Goal: Task Accomplishment & Management: Complete application form

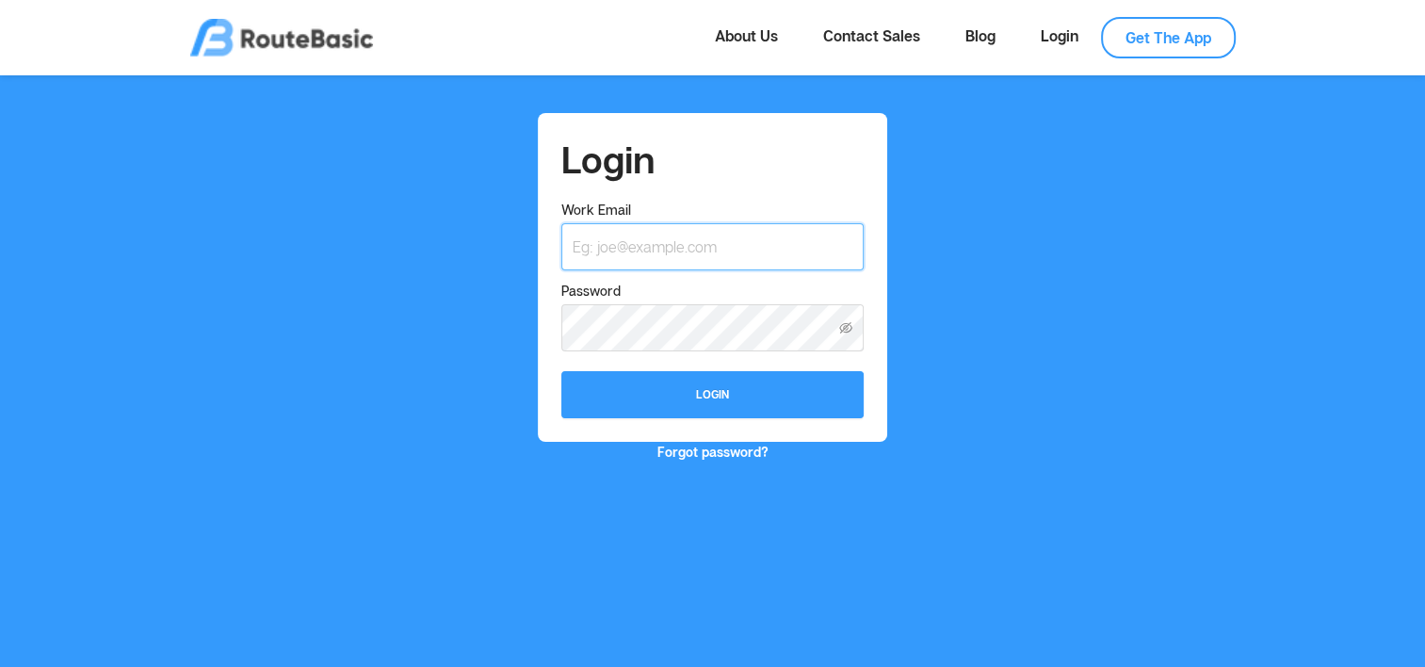
click at [674, 244] on input "Work Email" at bounding box center [711, 246] width 301 height 47
type input "marcelo-barba@hotmail.com"
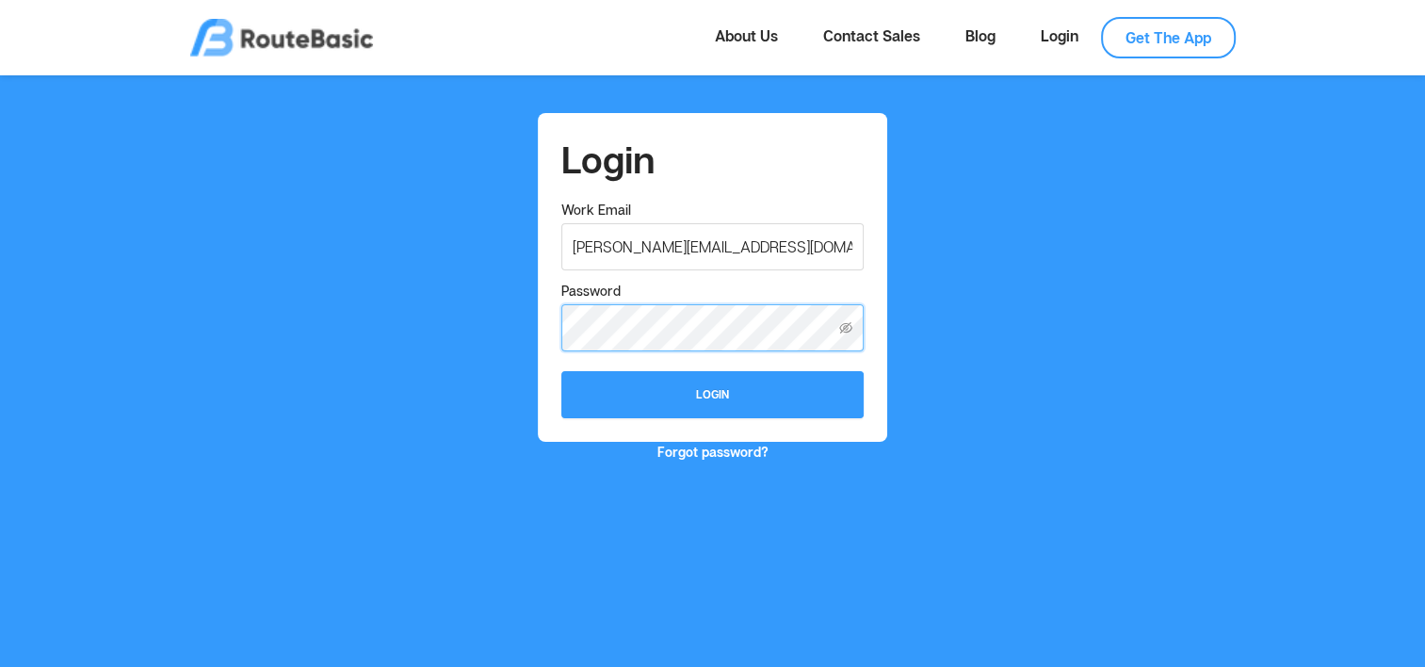
click at [561, 371] on button "Login" at bounding box center [711, 394] width 301 height 47
click at [1044, 145] on div "Login Work Email marcelo-barba@hotmail.com Password Login Forgot password?" at bounding box center [712, 287] width 1395 height 349
click at [1176, 46] on link "Get The App" at bounding box center [1168, 37] width 135 height 41
click at [1046, 38] on link "Login" at bounding box center [1059, 36] width 83 height 38
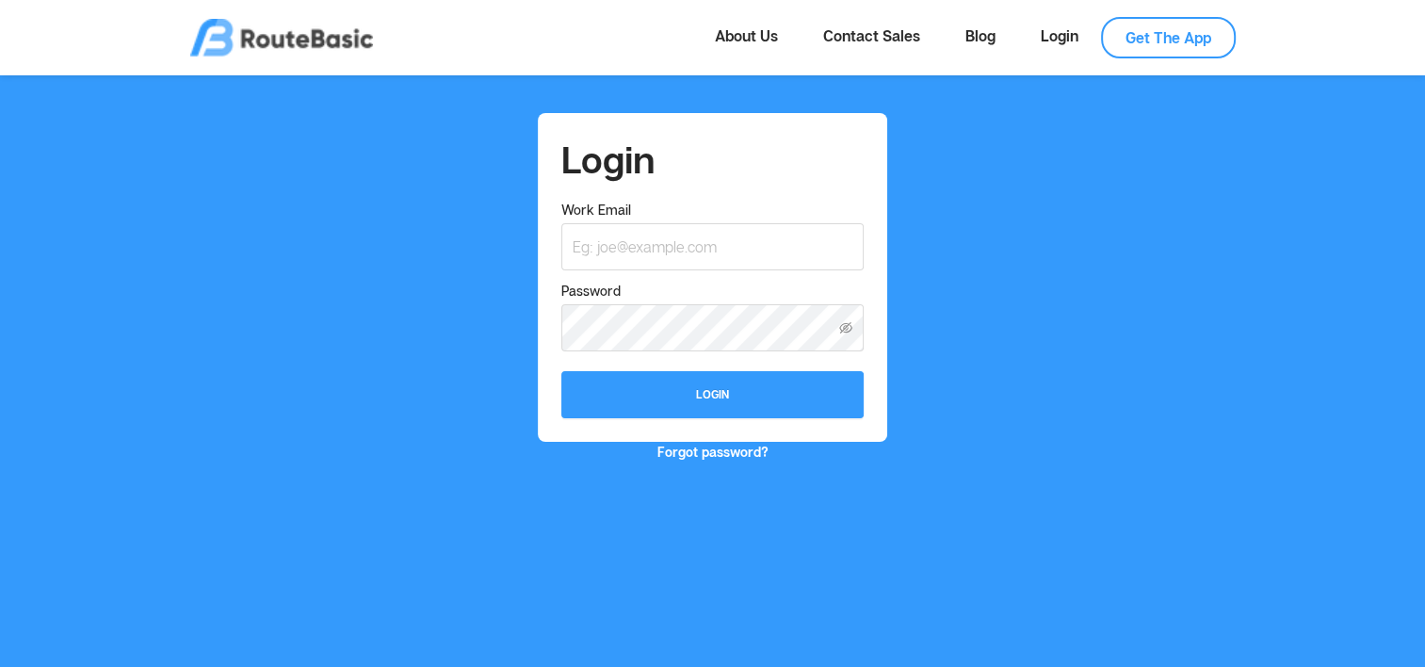
click at [284, 42] on img at bounding box center [281, 38] width 183 height 38
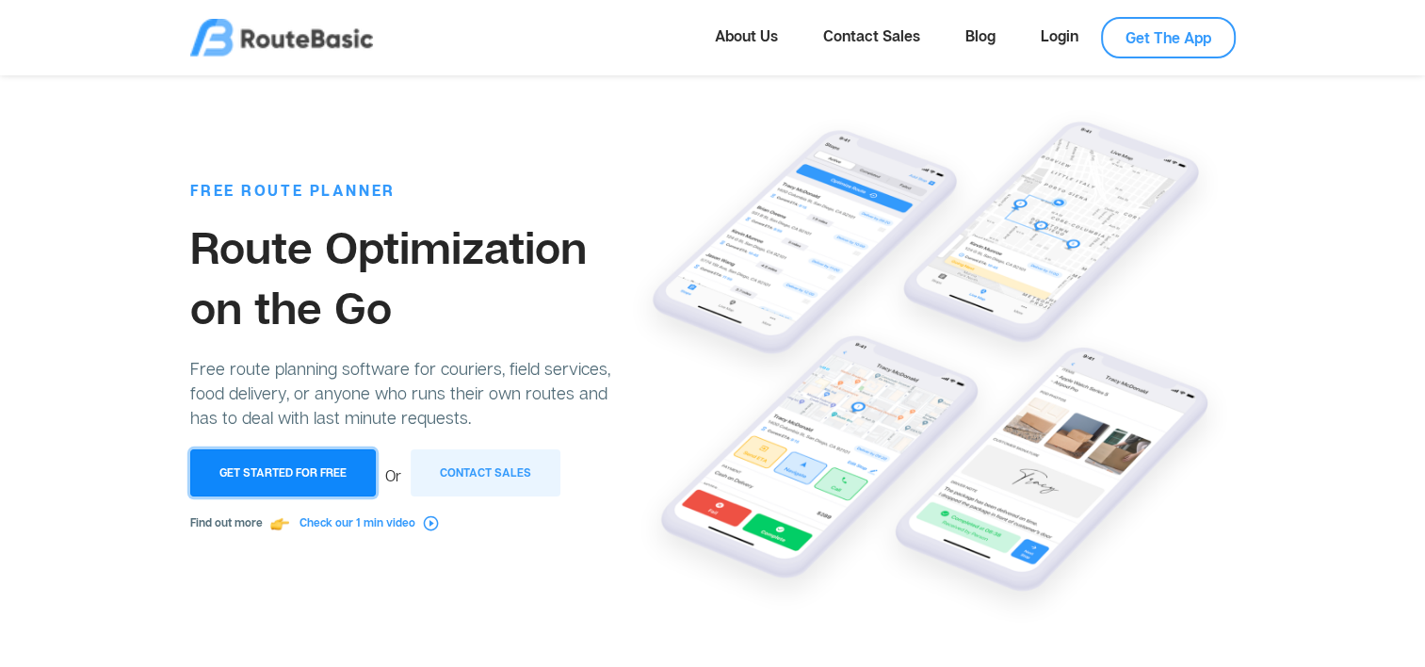
click at [347, 477] on button "Get Started for Free" at bounding box center [283, 472] width 186 height 47
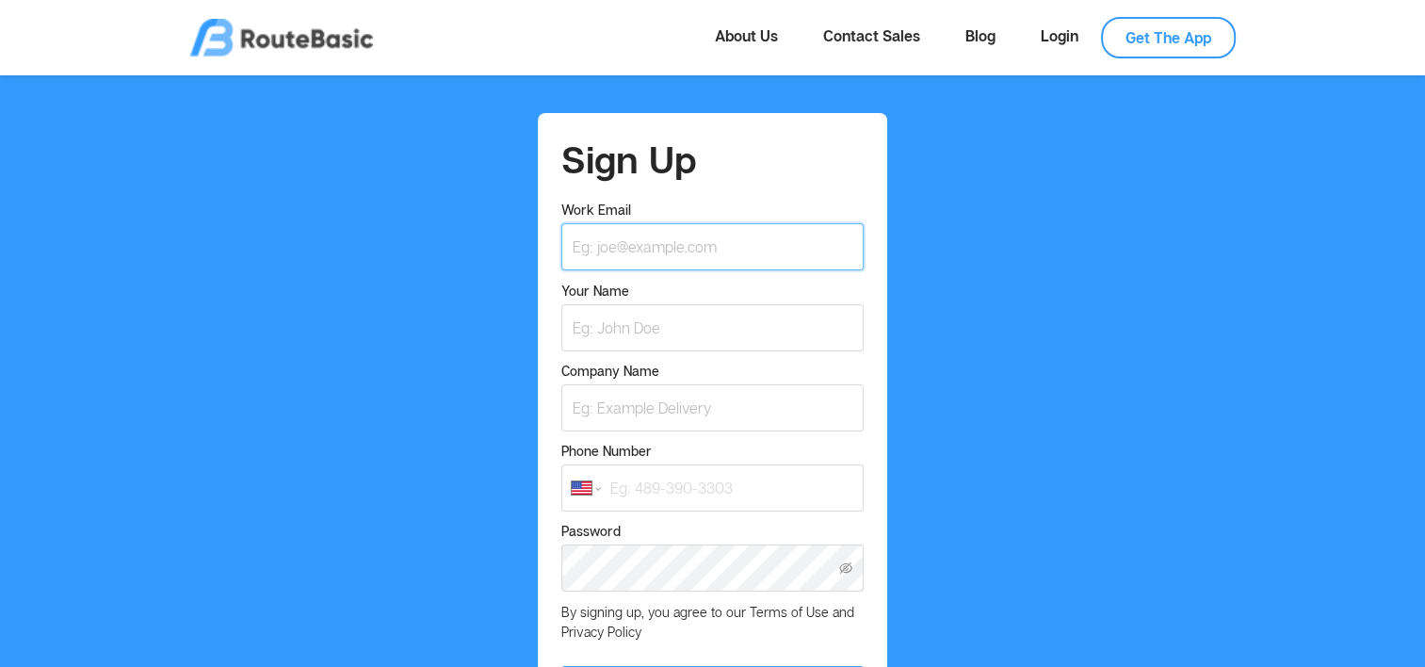
click at [638, 241] on input "Work Email" at bounding box center [711, 246] width 301 height 47
click at [942, 266] on div "Sign Up Work Email Your Name Company Name Phone Number International Afghanista…" at bounding box center [712, 434] width 1395 height 643
